Goal: Information Seeking & Learning: Learn about a topic

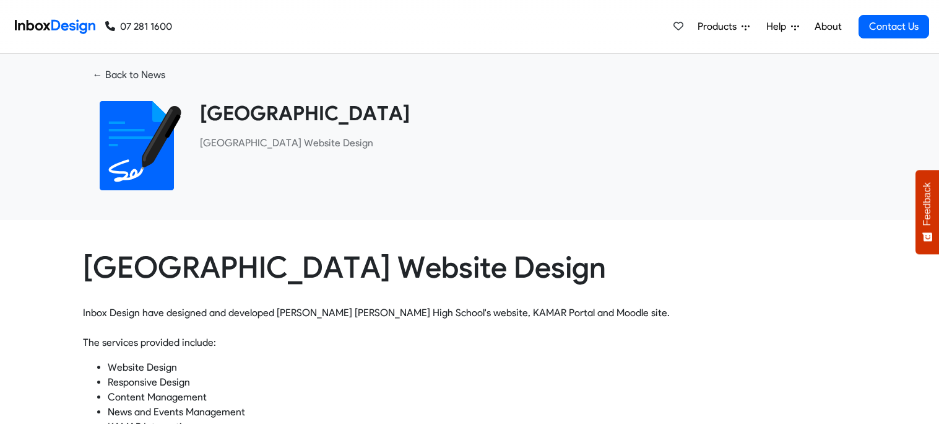
scroll to position [375, 0]
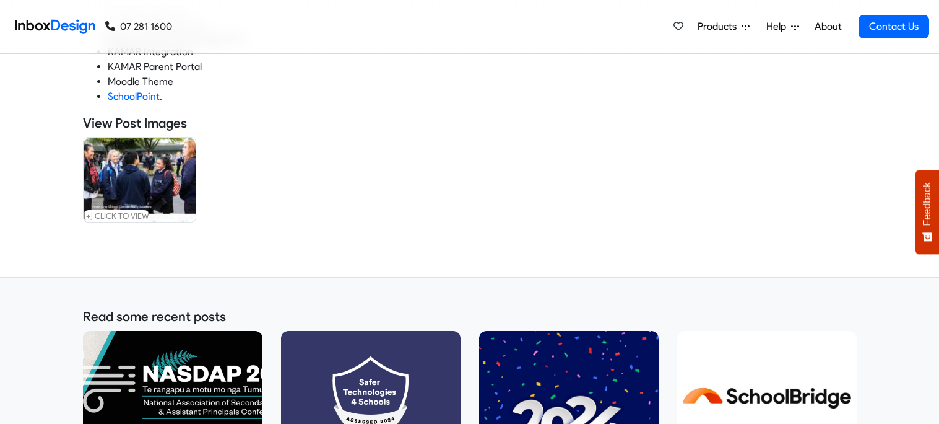
click at [711, 398] on img at bounding box center [767, 398] width 180 height 135
